Goal: Check status: Check status

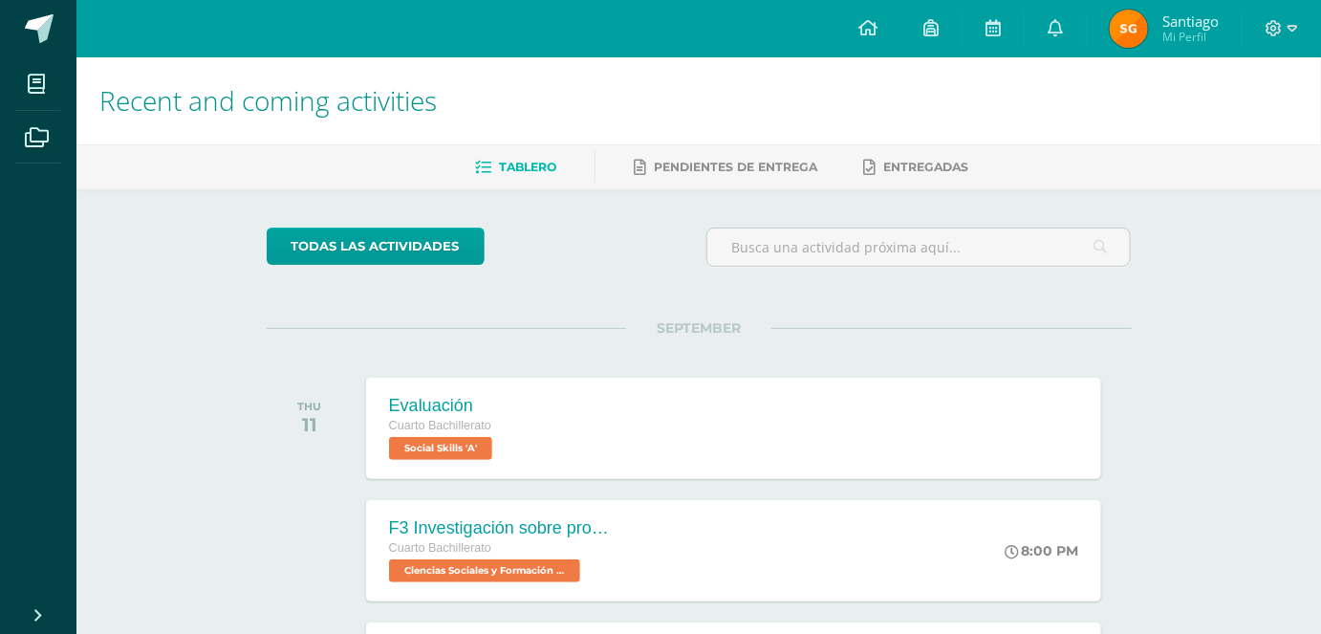
click at [1154, 44] on span "Santiago Mi Perfil" at bounding box center [1164, 29] width 117 height 38
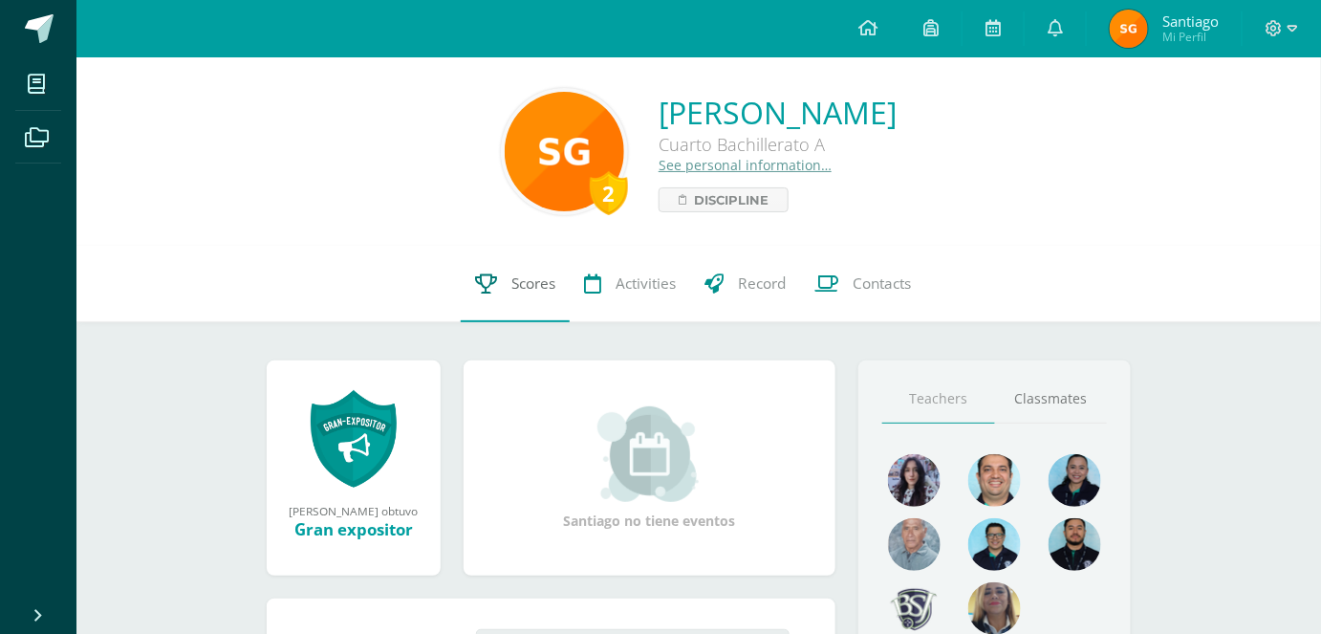
click at [532, 295] on link "Scores" at bounding box center [515, 284] width 109 height 76
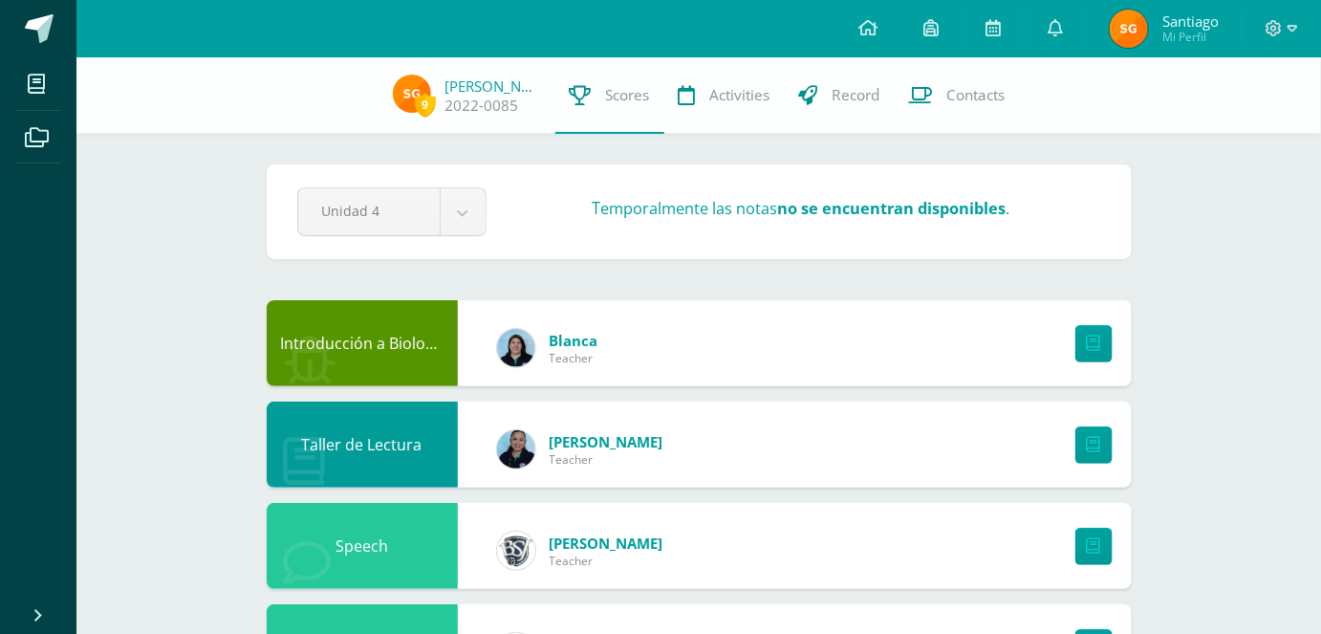
click at [835, 197] on strong "no se encuentran disponibles" at bounding box center [892, 208] width 228 height 22
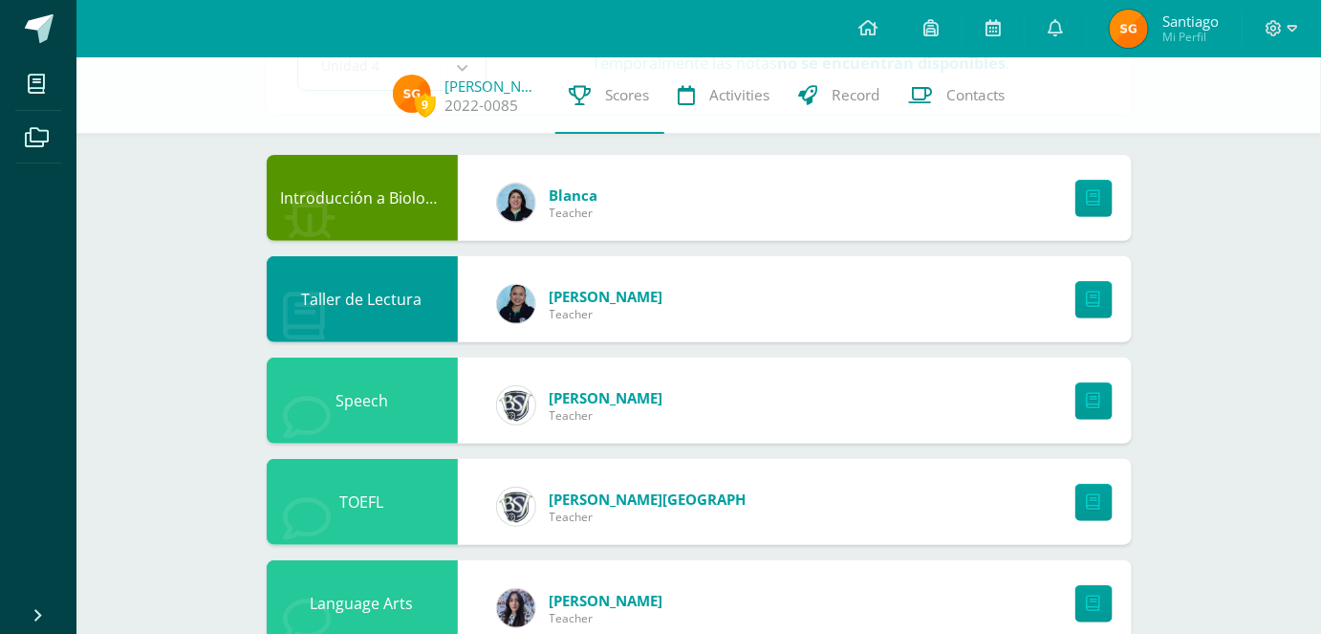
scroll to position [173, 0]
